Goal: Task Accomplishment & Management: Complete application form

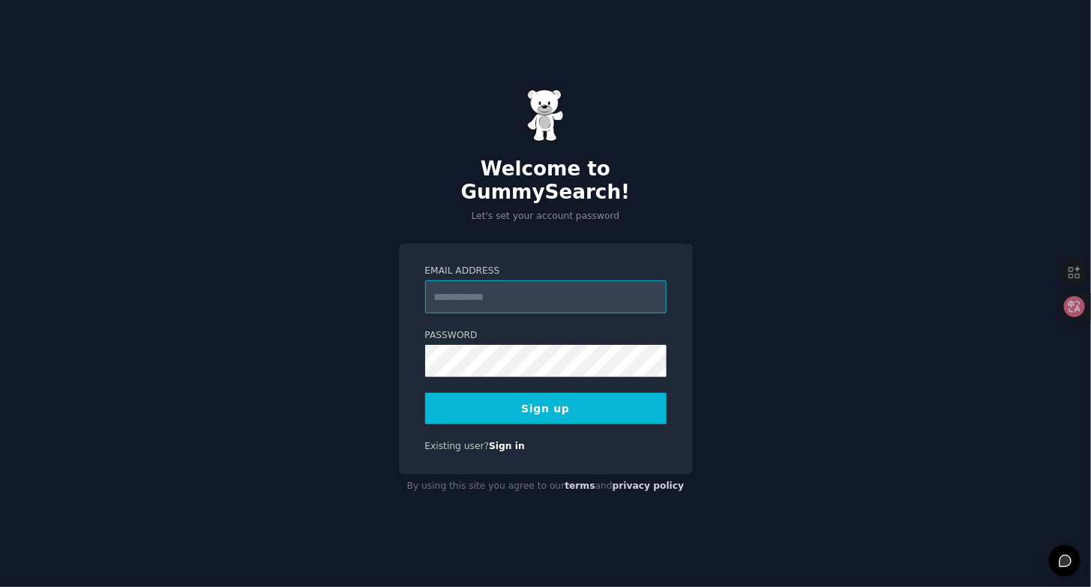
click at [562, 280] on input "Email Address" at bounding box center [545, 296] width 241 height 33
type input "**********"
click at [777, 279] on div "**********" at bounding box center [545, 293] width 1091 height 587
click at [607, 380] on form "**********" at bounding box center [545, 345] width 241 height 160
click at [606, 393] on button "Sign up" at bounding box center [545, 408] width 241 height 31
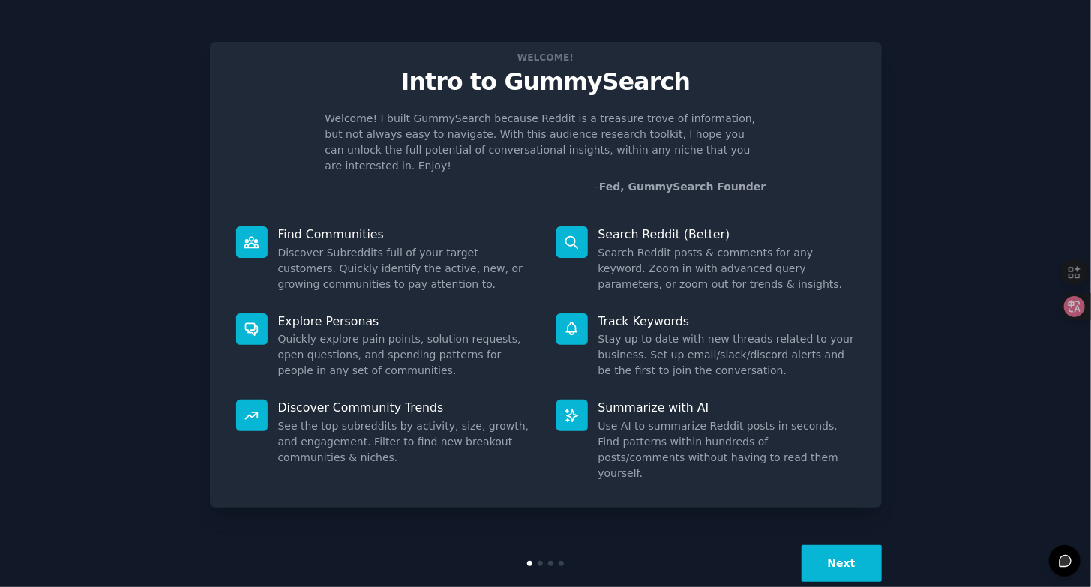
click at [847, 552] on button "Next" at bounding box center [841, 563] width 80 height 37
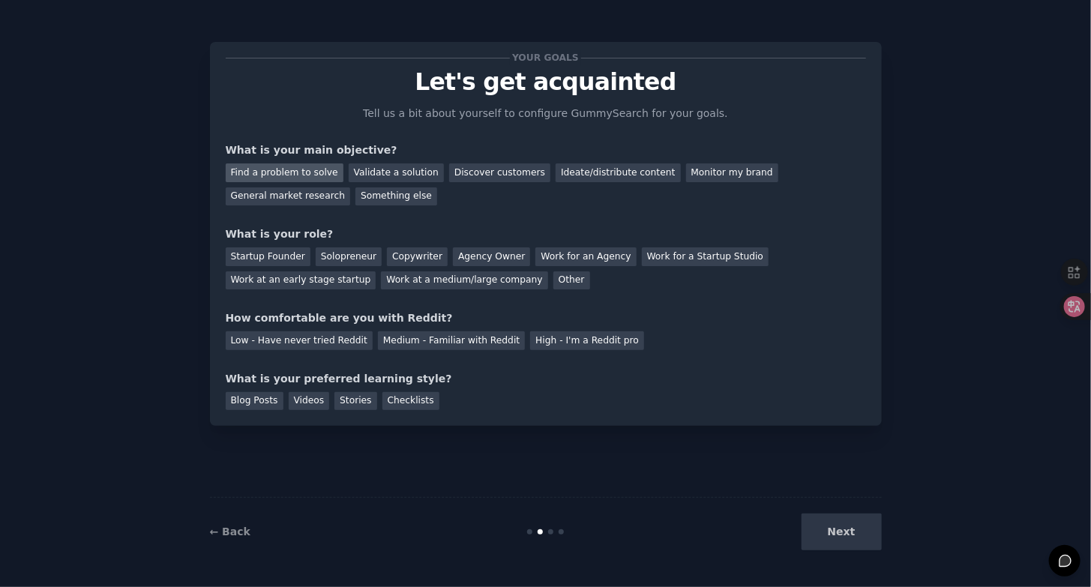
click at [318, 166] on div "Find a problem to solve" at bounding box center [285, 172] width 118 height 19
click at [373, 166] on div "Validate a solution" at bounding box center [396, 172] width 95 height 19
click at [306, 168] on div "Find a problem to solve" at bounding box center [285, 172] width 118 height 19
click at [283, 259] on div "Startup Founder" at bounding box center [268, 256] width 85 height 19
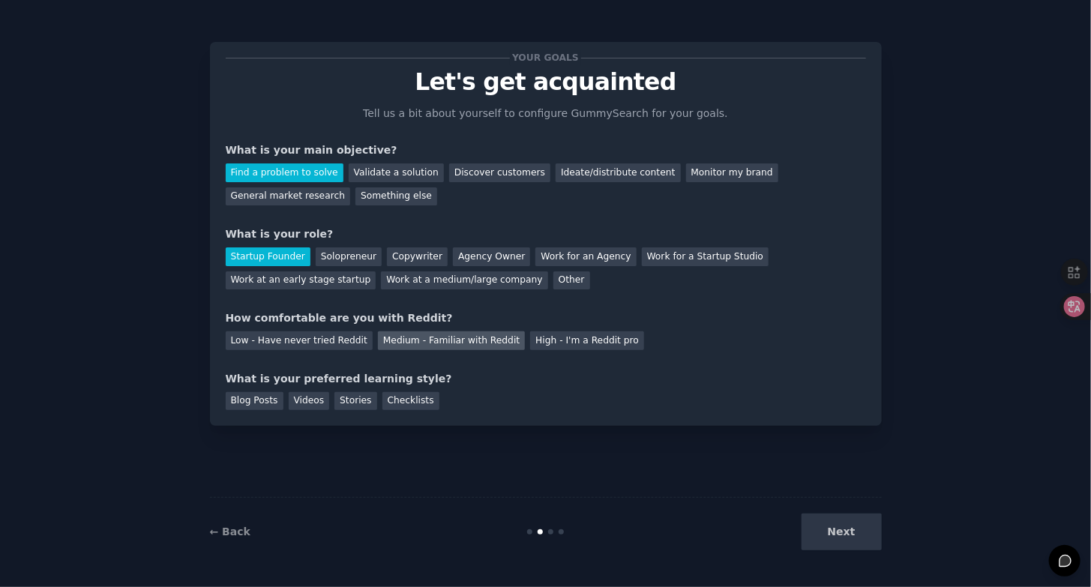
click at [430, 339] on div "Medium - Familiar with Reddit" at bounding box center [451, 340] width 147 height 19
click at [414, 403] on div "Checklists" at bounding box center [410, 401] width 57 height 19
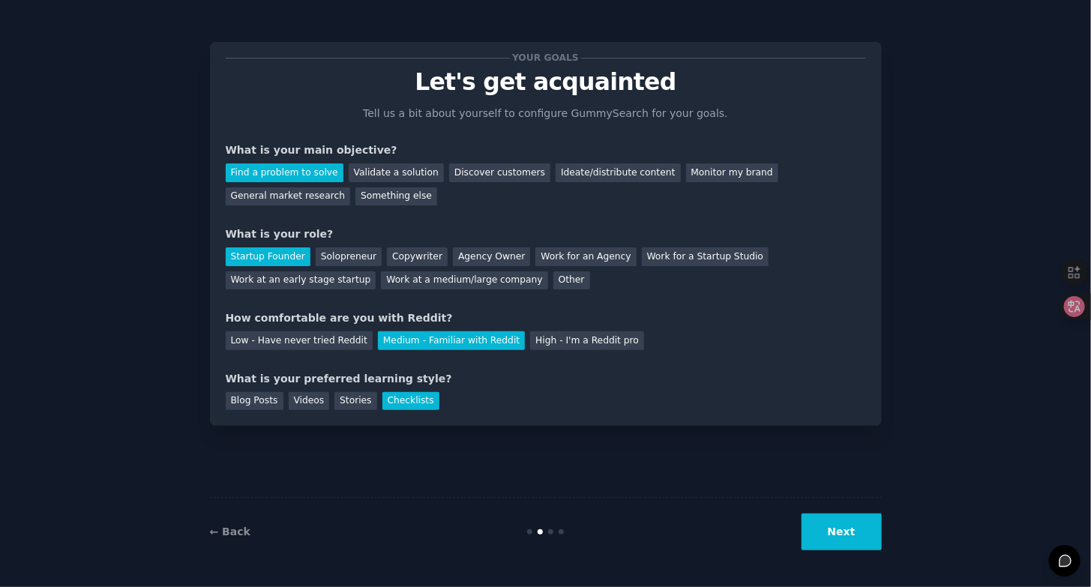
click at [847, 526] on button "Next" at bounding box center [841, 532] width 80 height 37
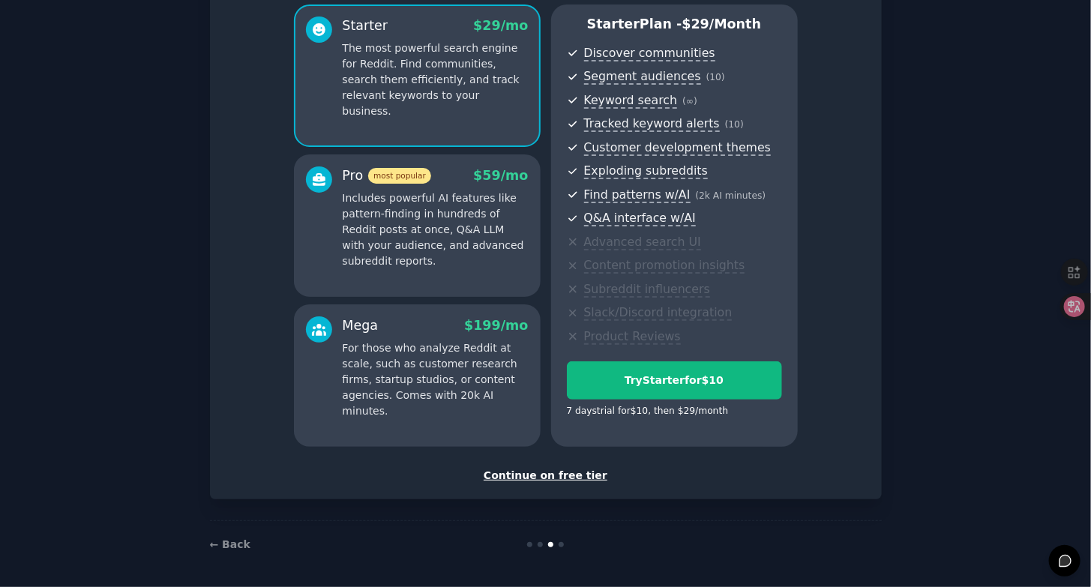
scroll to position [130, 0]
click at [557, 468] on div "Continue on free tier" at bounding box center [546, 476] width 640 height 16
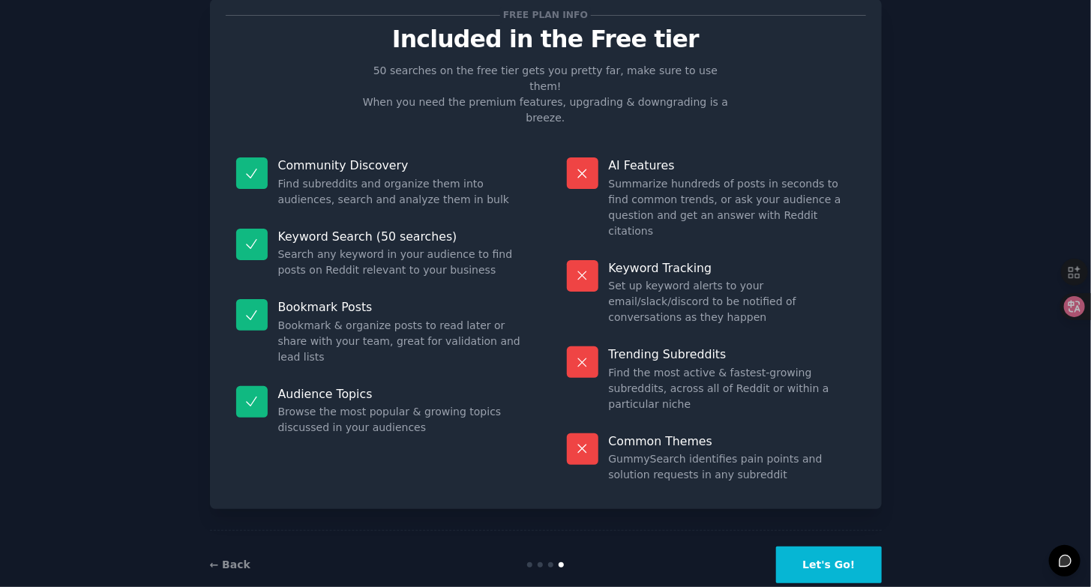
click at [819, 547] on button "Let's Go!" at bounding box center [828, 565] width 105 height 37
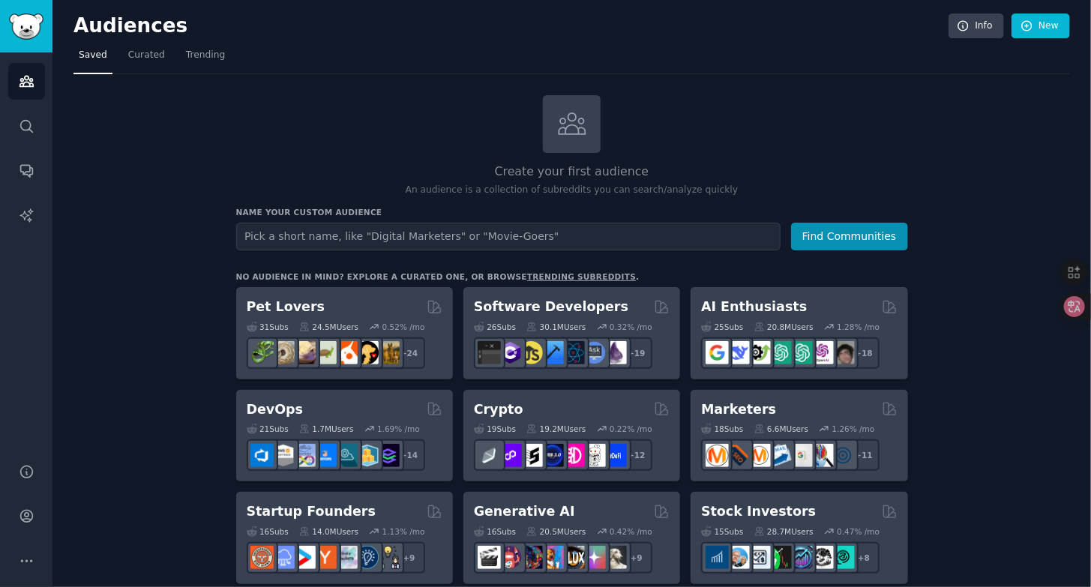
click at [586, 276] on link "trending subreddits" at bounding box center [581, 276] width 109 height 9
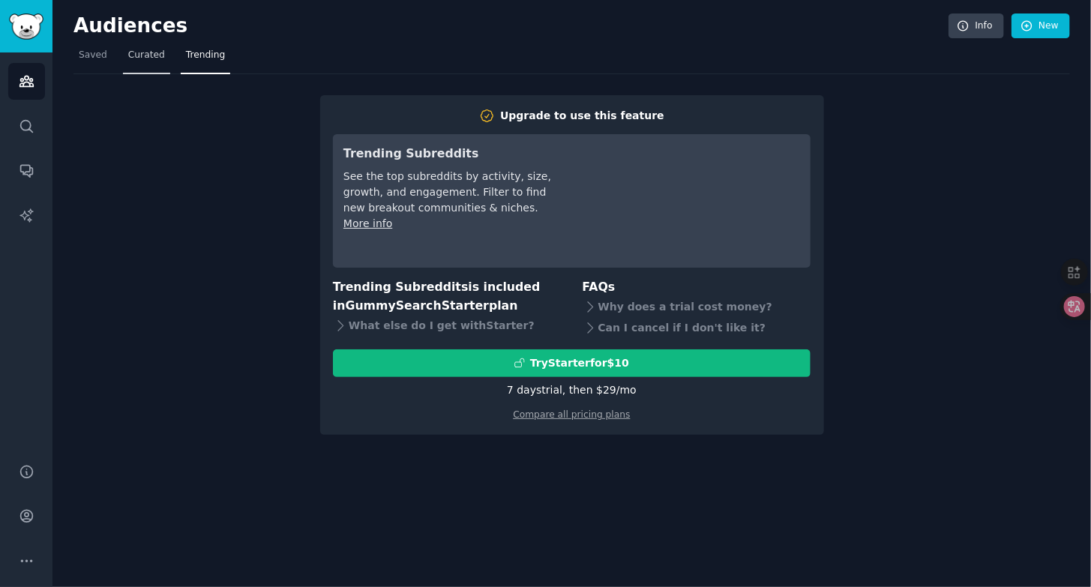
click at [148, 53] on span "Curated" at bounding box center [146, 55] width 37 height 13
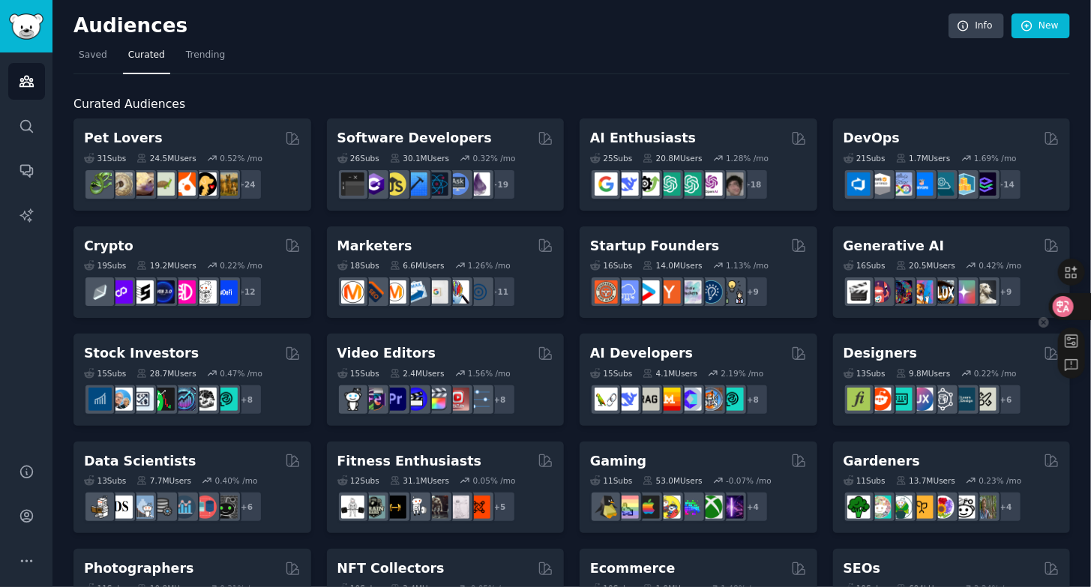
click at [1066, 307] on icon at bounding box center [1063, 307] width 13 height 12
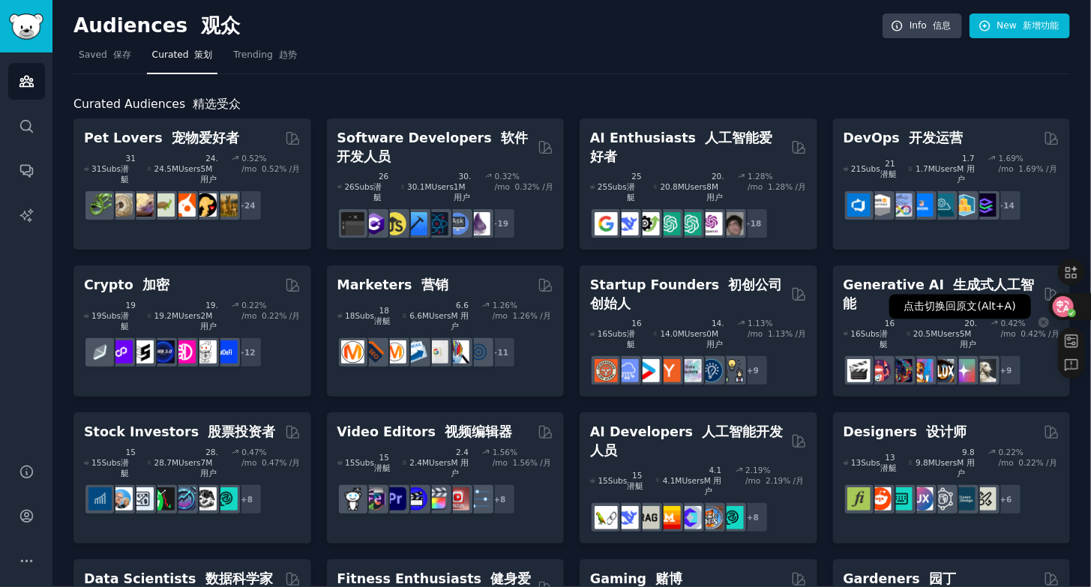
click at [1066, 307] on icon at bounding box center [1063, 307] width 13 height 12
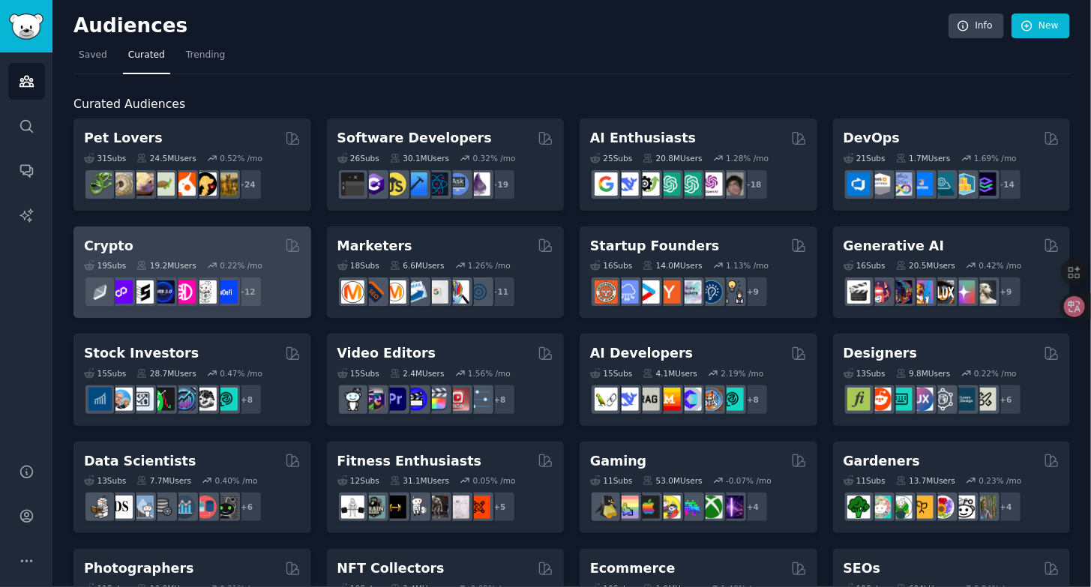
click at [238, 244] on div "Crypto" at bounding box center [192, 246] width 217 height 19
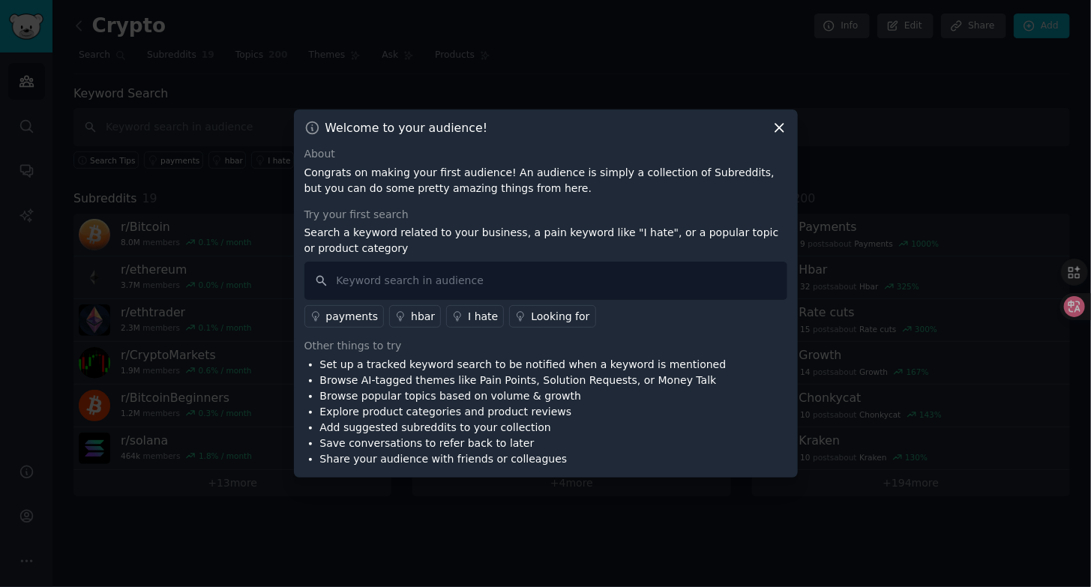
click at [556, 321] on div "payments hbar I hate Looking for" at bounding box center [545, 314] width 483 height 28
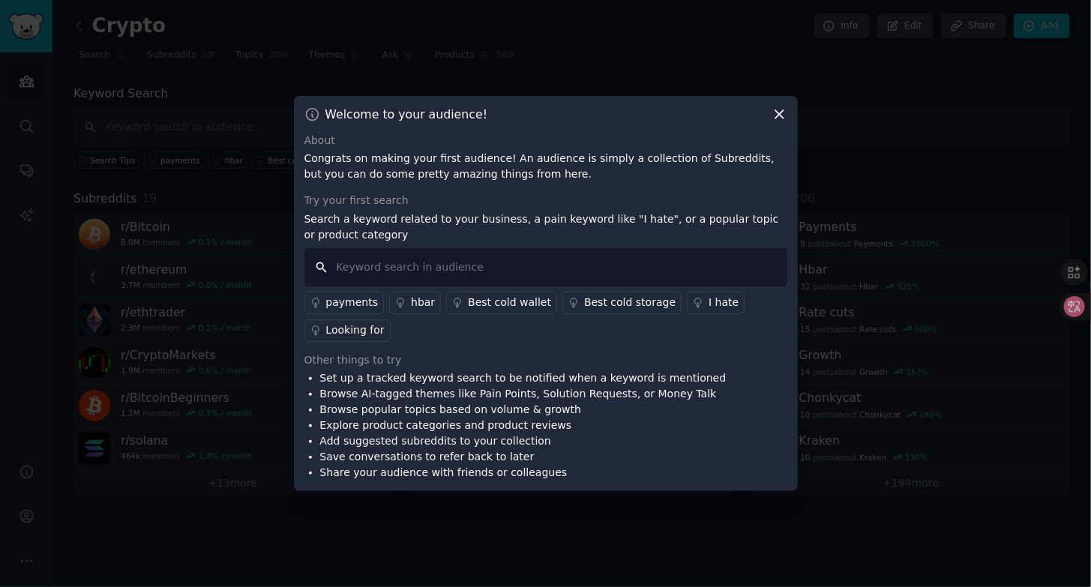
click at [421, 265] on input "text" at bounding box center [545, 267] width 483 height 38
click at [358, 330] on div "Looking for" at bounding box center [355, 330] width 58 height 16
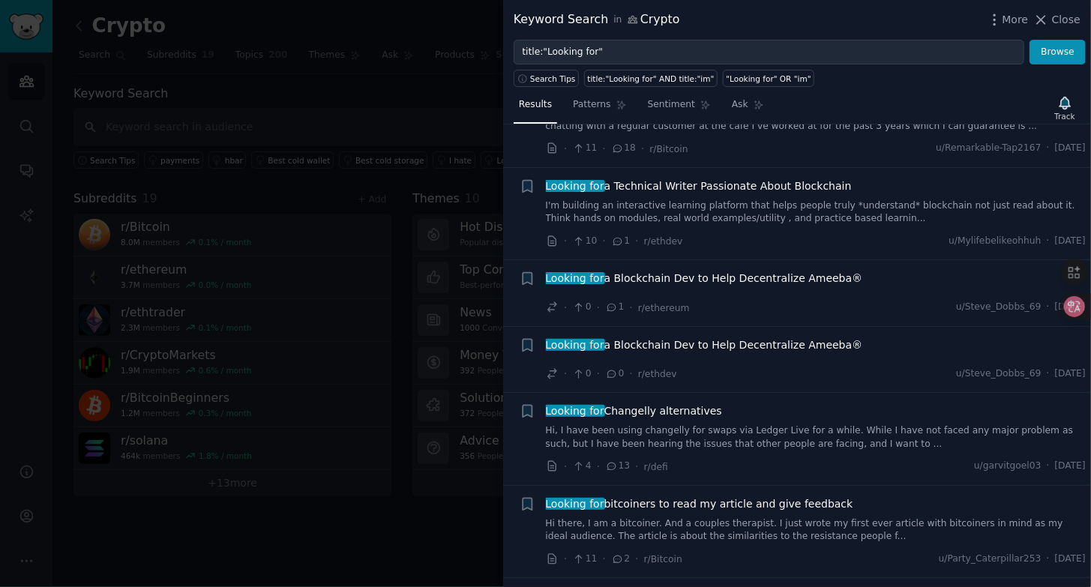
scroll to position [166, 0]
click at [1077, 18] on span "Close" at bounding box center [1066, 20] width 28 height 16
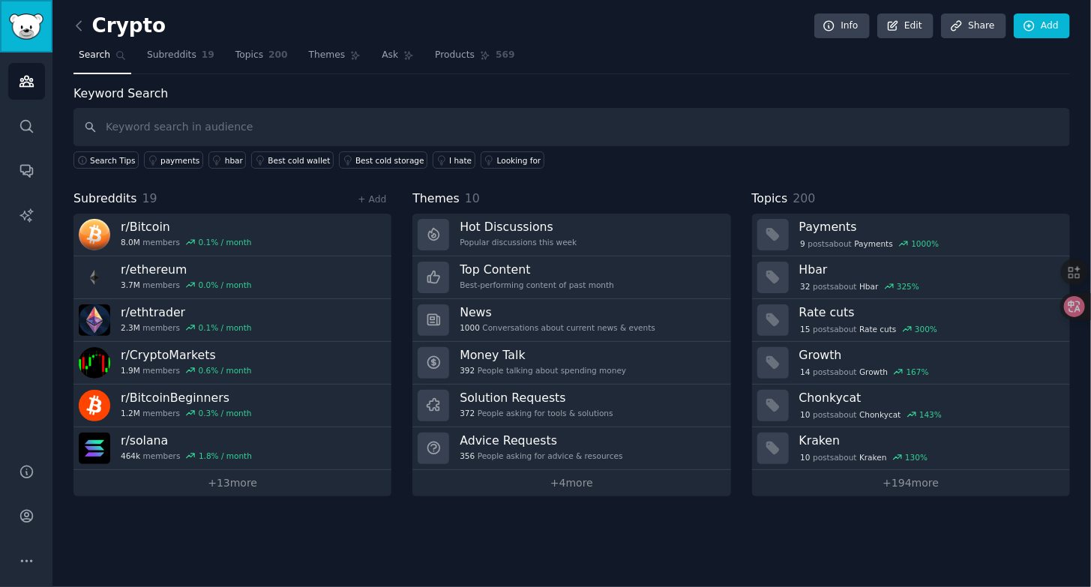
click at [24, 29] on img "Sidebar" at bounding box center [26, 26] width 34 height 26
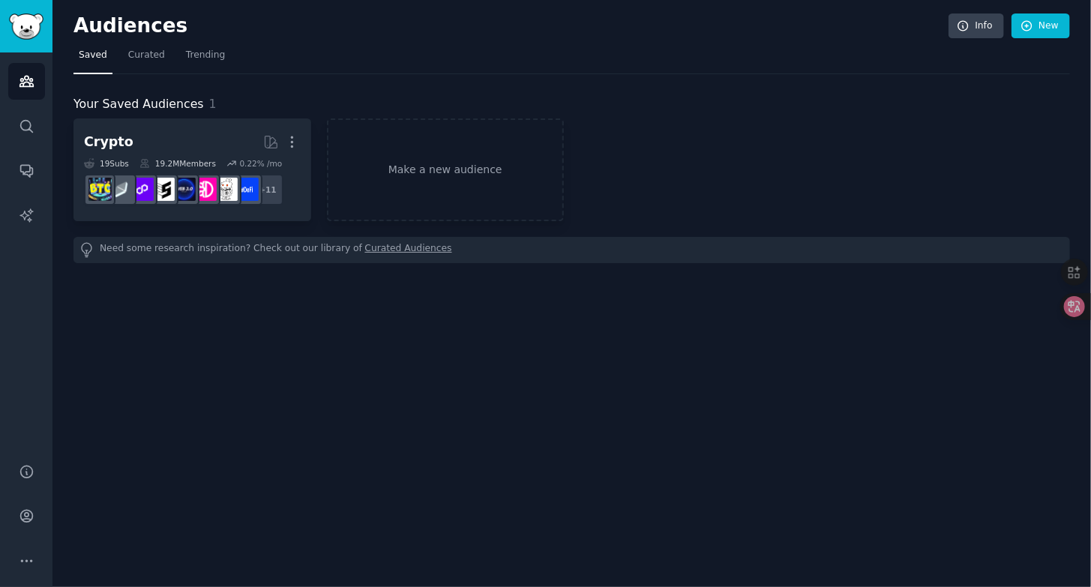
click at [73, 343] on div "Audiences Info New Saved Curated Trending Your Saved Audiences 1 Crypto More 19…" at bounding box center [571, 293] width 1038 height 587
click at [21, 120] on icon "Sidebar" at bounding box center [27, 126] width 16 height 16
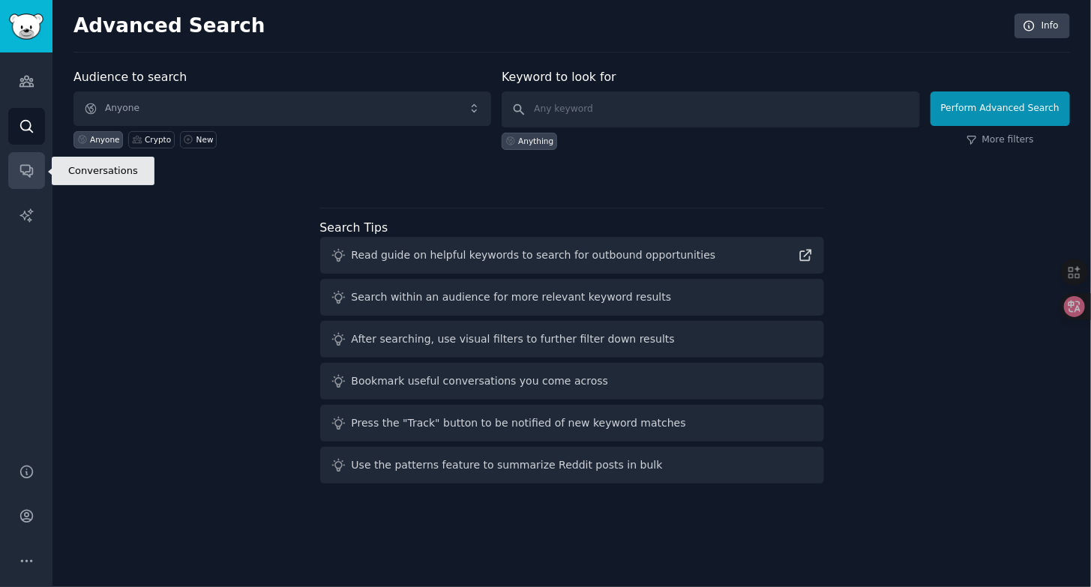
click at [23, 172] on icon "Sidebar" at bounding box center [26, 172] width 12 height 12
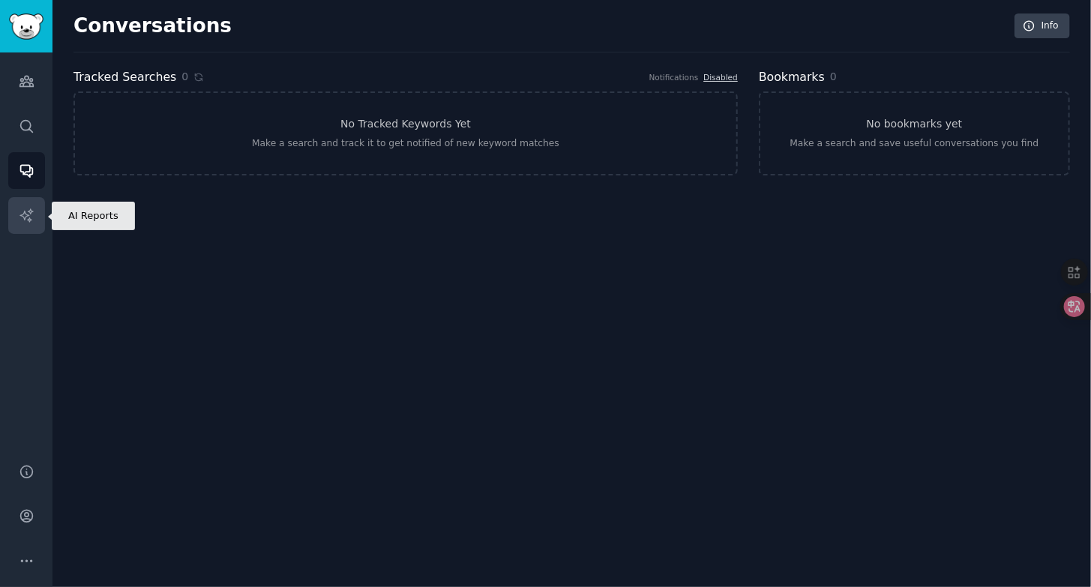
click at [28, 220] on icon "Sidebar" at bounding box center [27, 216] width 16 height 16
